Goal: Task Accomplishment & Management: Manage account settings

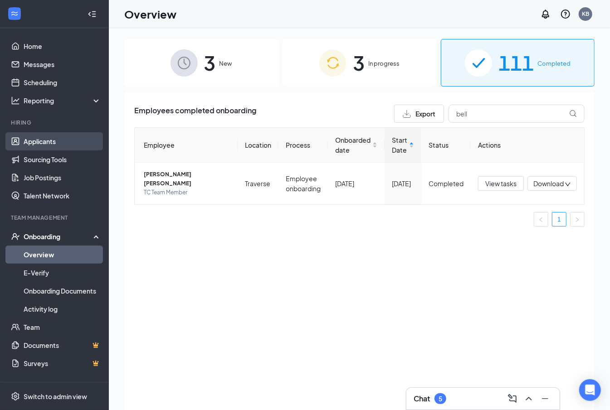
click at [48, 141] on link "Applicants" at bounding box center [62, 141] width 77 height 18
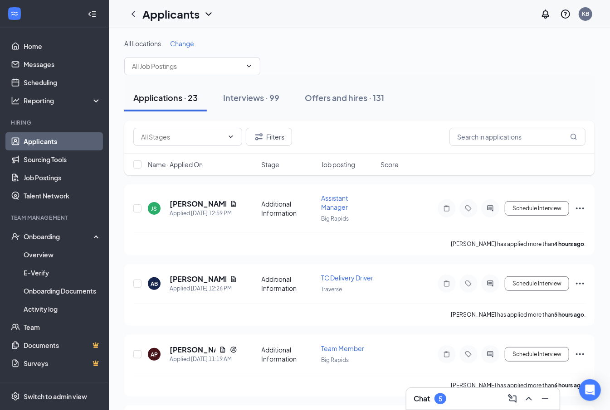
click at [190, 53] on div "All Locations Change" at bounding box center [359, 57] width 470 height 36
click at [176, 46] on span "Change" at bounding box center [182, 43] width 24 height 8
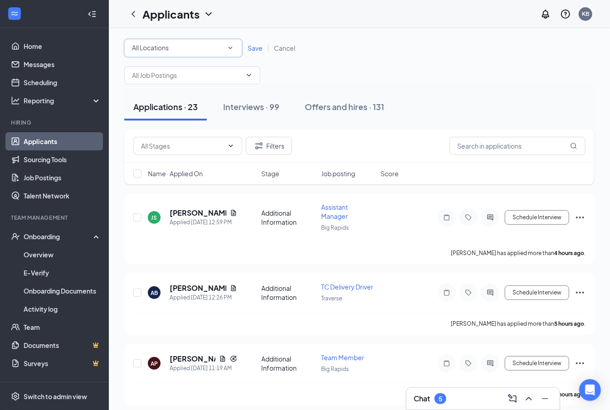
click at [176, 46] on div "All Locations" at bounding box center [183, 48] width 102 height 11
click at [162, 122] on div "Traverse" at bounding box center [182, 116] width 103 height 11
click at [256, 46] on span "Save" at bounding box center [254, 48] width 15 height 8
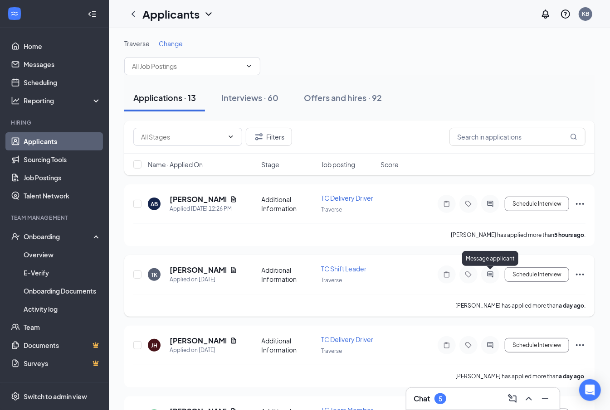
click at [487, 275] on icon "ActiveChat" at bounding box center [490, 274] width 6 height 6
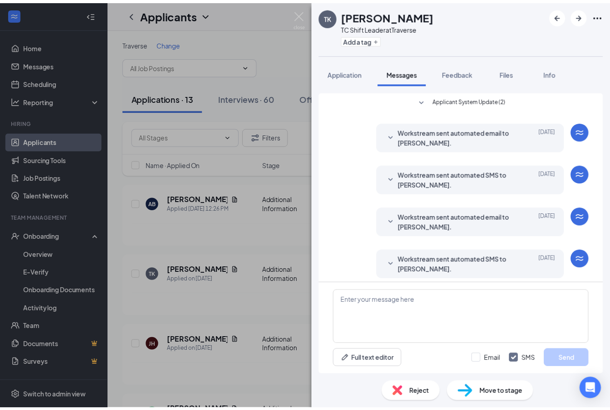
scroll to position [6, 0]
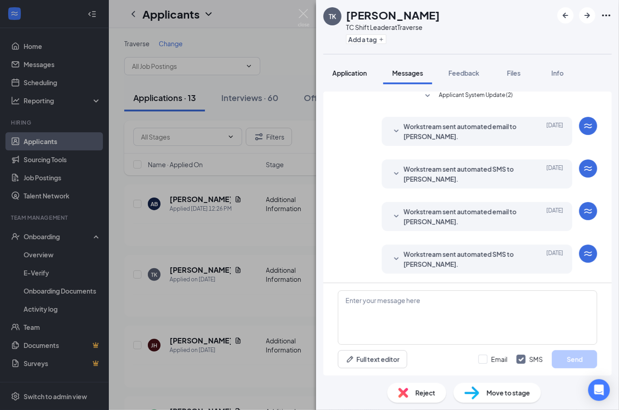
click at [361, 76] on span "Application" at bounding box center [349, 73] width 34 height 8
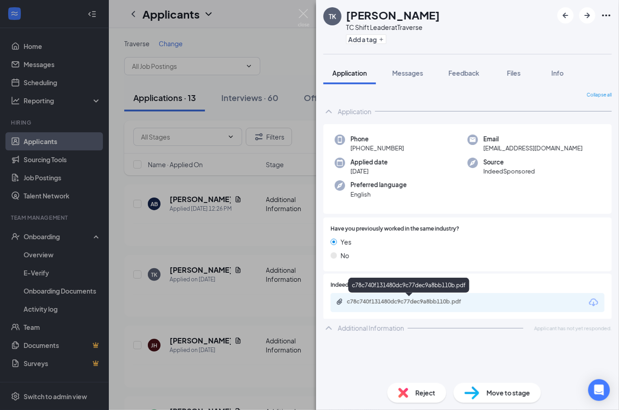
click at [401, 301] on div "c78c740f131480dc9c77dec9a8bb110b.pdf" at bounding box center [410, 301] width 127 height 7
click at [307, 14] on img at bounding box center [303, 18] width 11 height 18
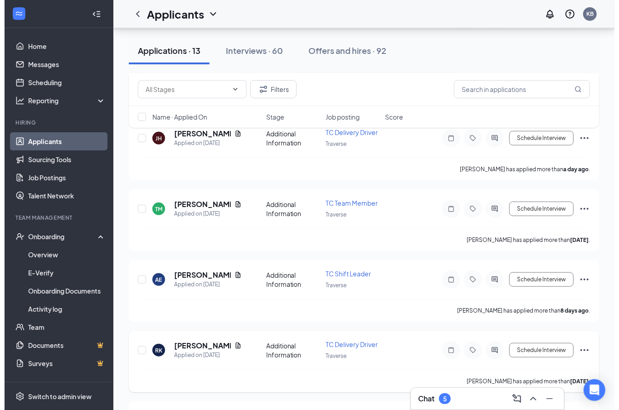
scroll to position [181, 0]
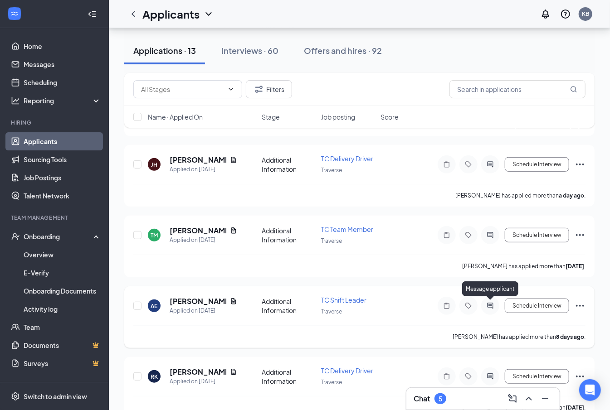
click at [490, 305] on icon "ActiveChat" at bounding box center [490, 306] width 6 height 6
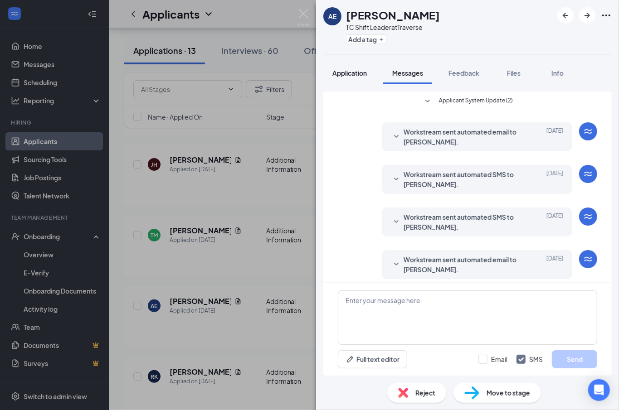
scroll to position [91, 0]
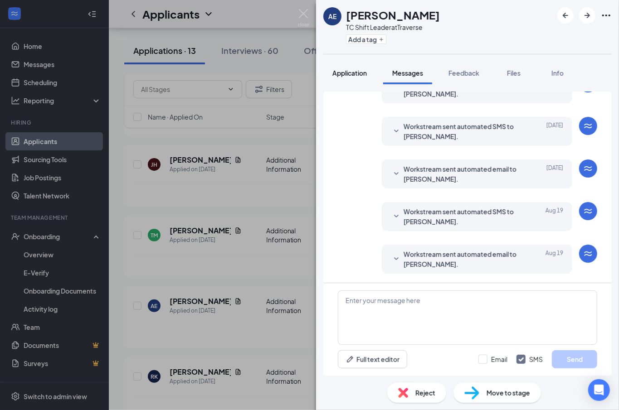
click at [353, 78] on button "Application" at bounding box center [349, 73] width 53 height 23
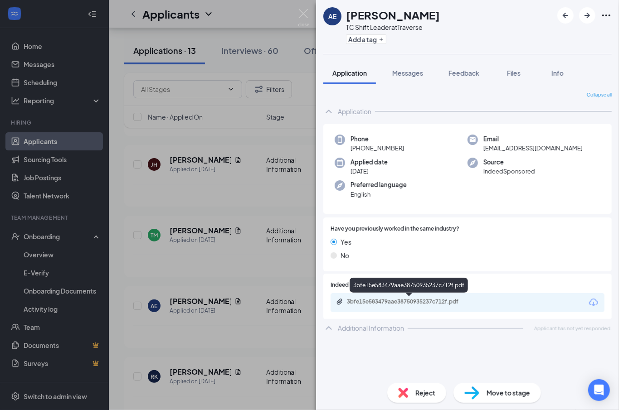
click at [421, 298] on div "3bfe15e583479aae38750935237c712f.pdf" at bounding box center [410, 301] width 127 height 7
click at [299, 10] on img at bounding box center [303, 18] width 11 height 18
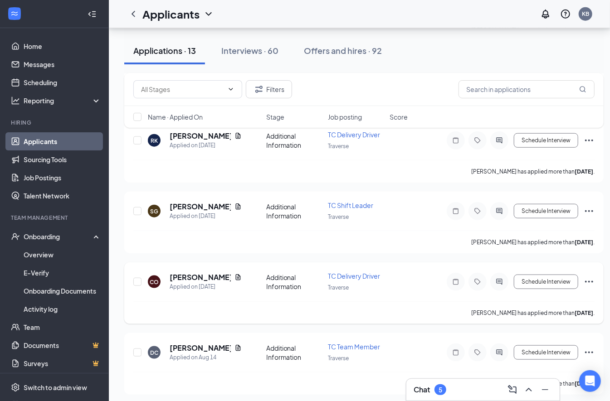
scroll to position [423, 0]
